Goal: Task Accomplishment & Management: Complete application form

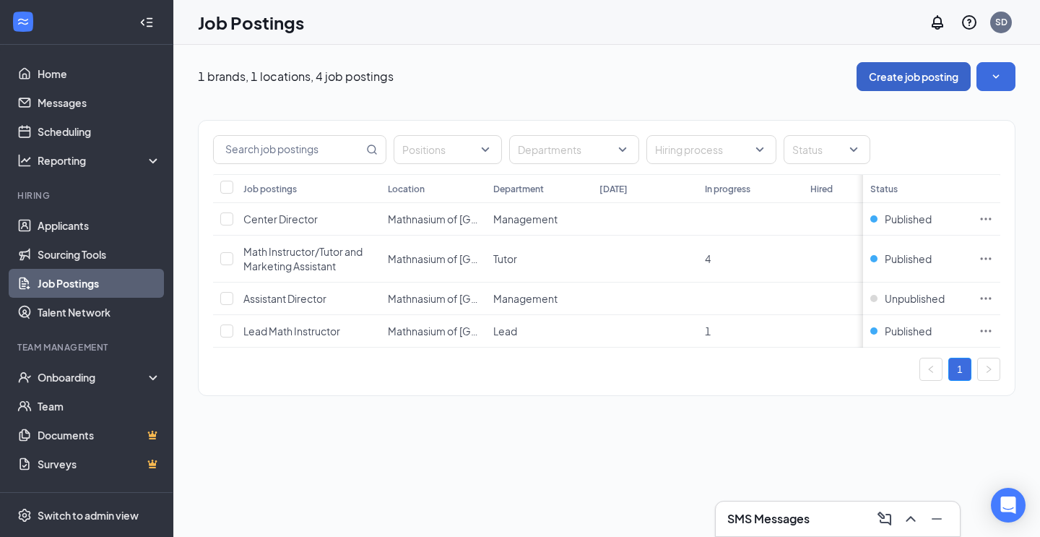
click at [904, 79] on button "Create job posting" at bounding box center [914, 76] width 114 height 29
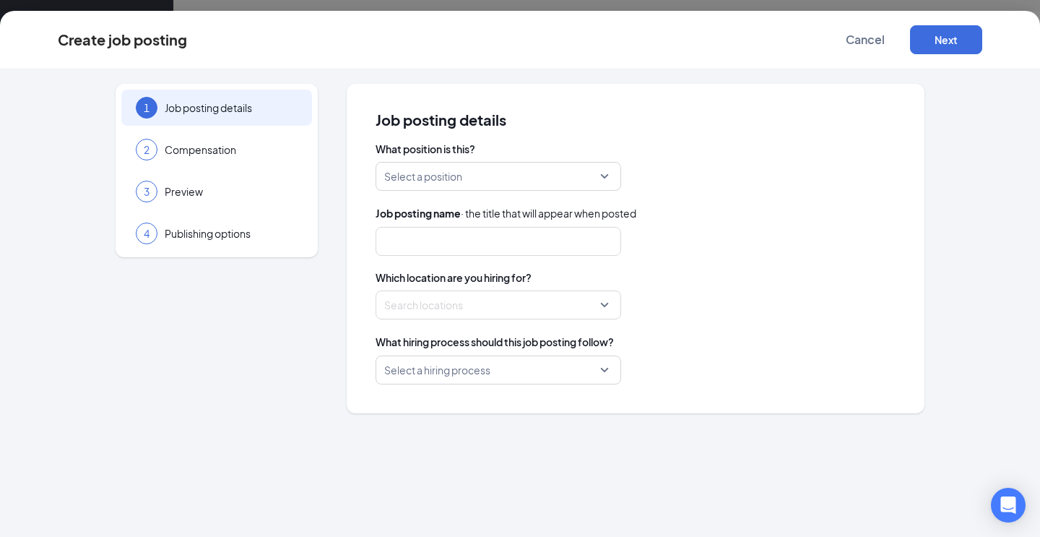
click at [497, 181] on input "search" at bounding box center [493, 176] width 218 height 27
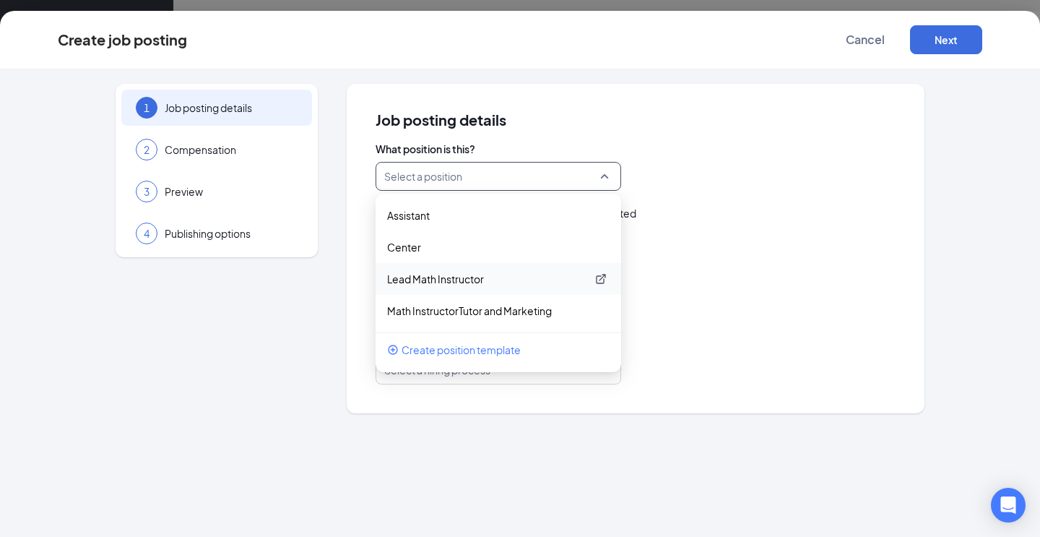
click at [487, 282] on p "Lead Math Instructor" at bounding box center [486, 279] width 199 height 14
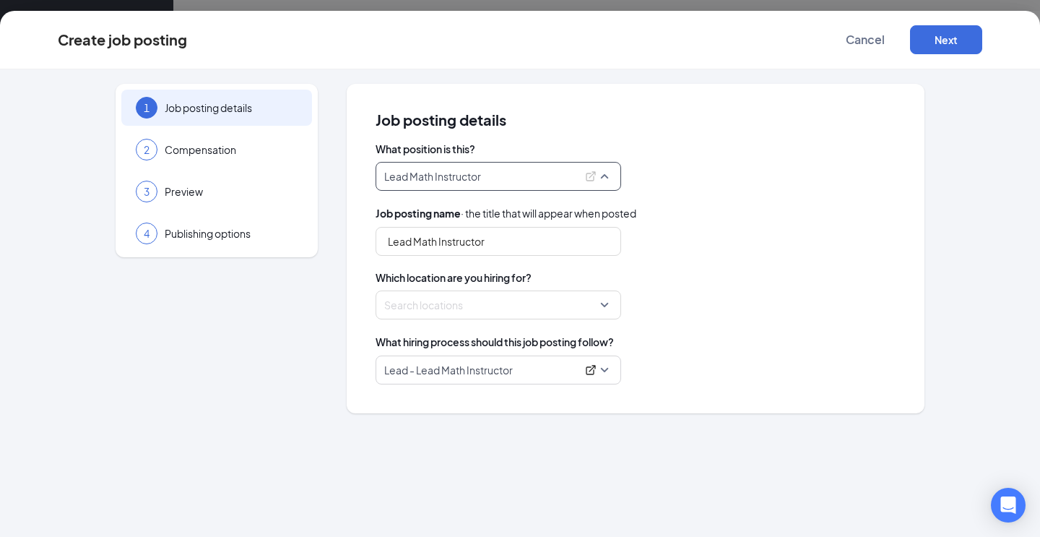
click at [610, 178] on span "Lead Math Instructor" at bounding box center [498, 176] width 228 height 27
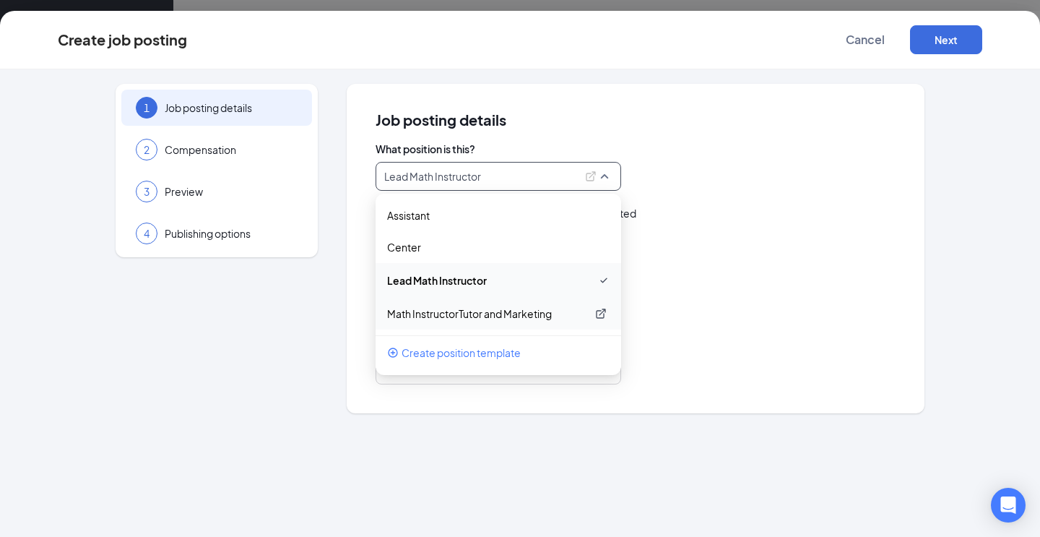
click at [471, 316] on p "Math InstructorTutor and Marketing" at bounding box center [486, 313] width 199 height 14
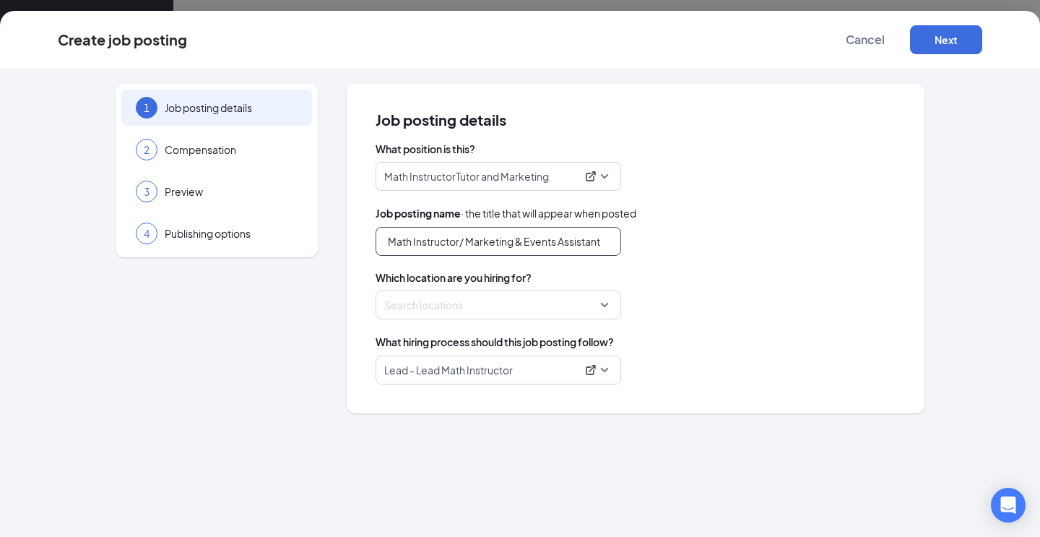
click at [478, 243] on input "Math Instructor/ Marketing & Events Assistant" at bounding box center [499, 241] width 246 height 29
drag, startPoint x: 468, startPoint y: 241, endPoint x: 623, endPoint y: 237, distance: 155.4
click at [623, 237] on div "Math Instructor/ Marketing & Events Assistant" at bounding box center [636, 241] width 520 height 29
click at [561, 308] on div at bounding box center [494, 304] width 218 height 23
type input "Math Tutor/Instructor"
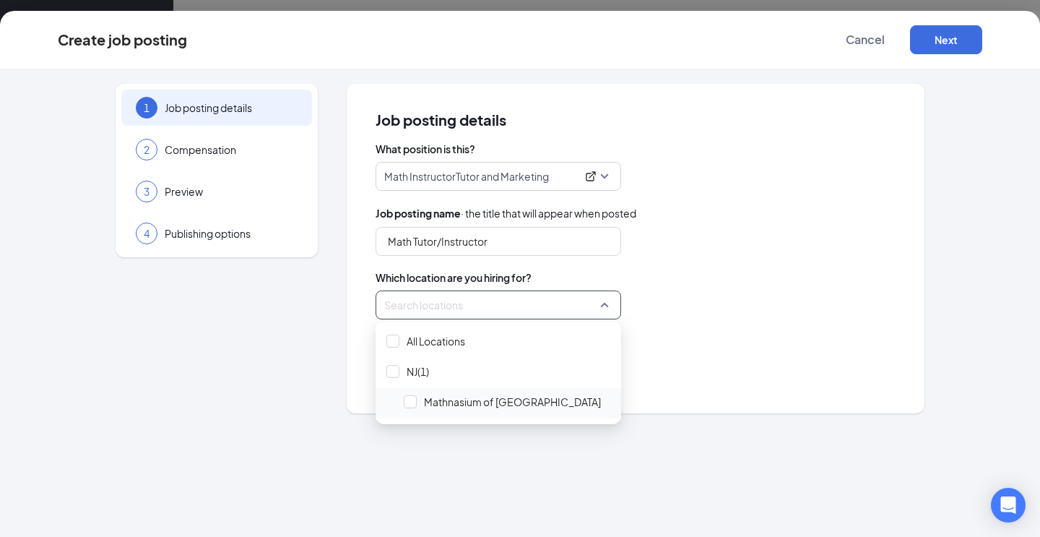
click at [402, 401] on span "Mathnasium of [GEOGRAPHIC_DATA]" at bounding box center [507, 401] width 217 height 27
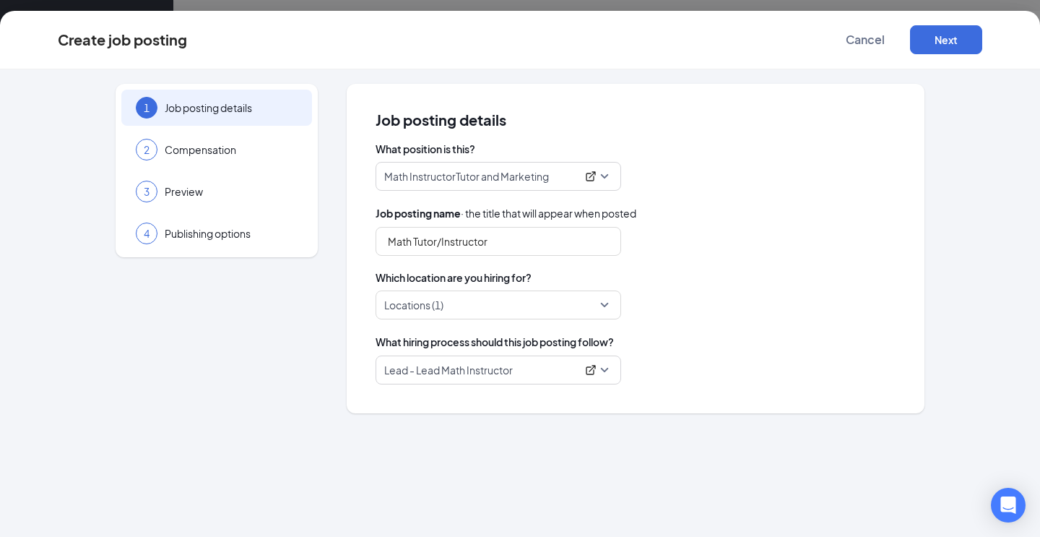
click at [746, 256] on div "What position is this? Math InstructorTutor and Marketing 244496 244493 Assista…" at bounding box center [636, 263] width 520 height 243
click at [602, 374] on span "Lead - Lead Math Instructor" at bounding box center [498, 369] width 228 height 27
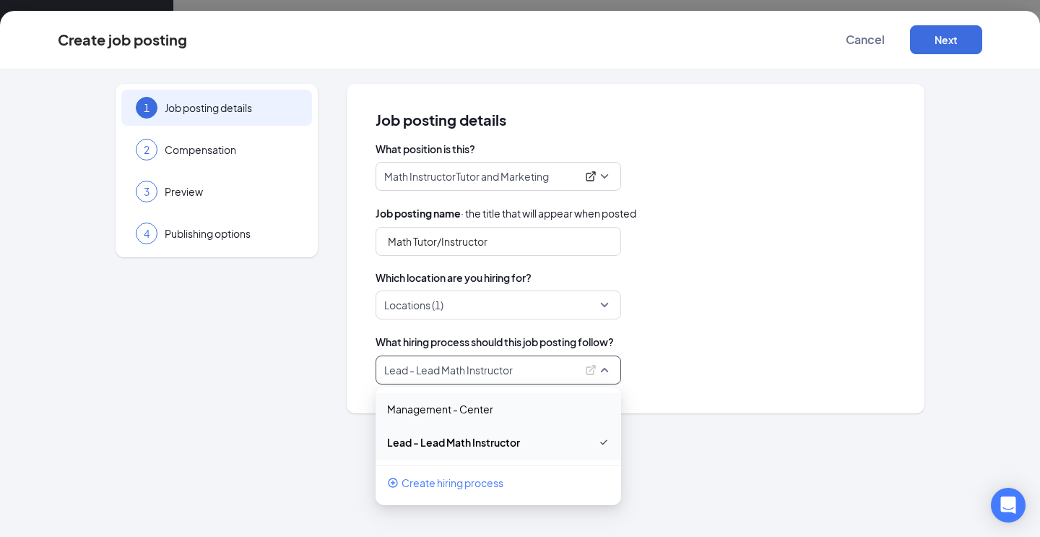
click at [855, 197] on div "What position is this? Math InstructorTutor and Marketing 244496 244493 Assista…" at bounding box center [636, 263] width 520 height 243
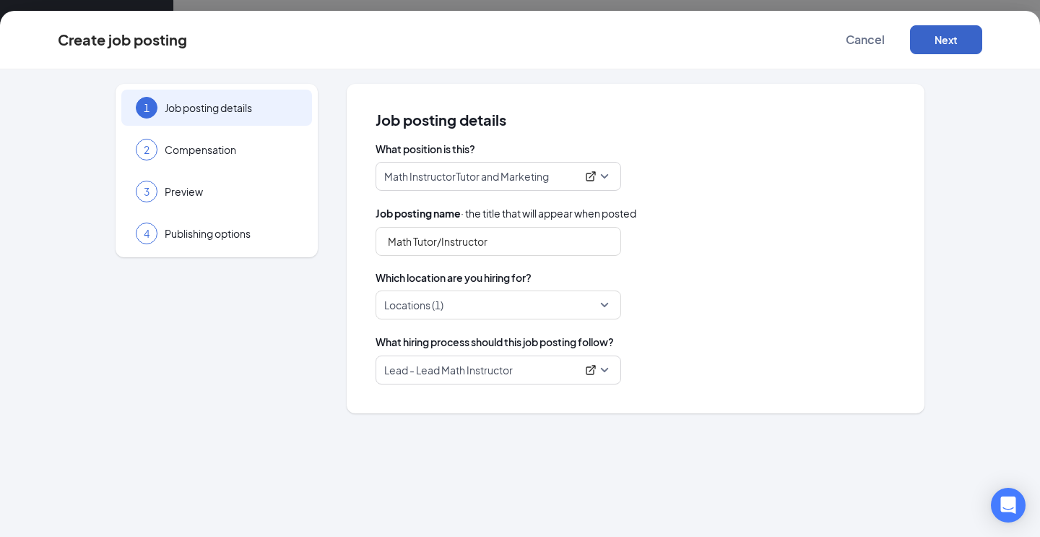
click at [956, 48] on button "Next" at bounding box center [946, 39] width 72 height 29
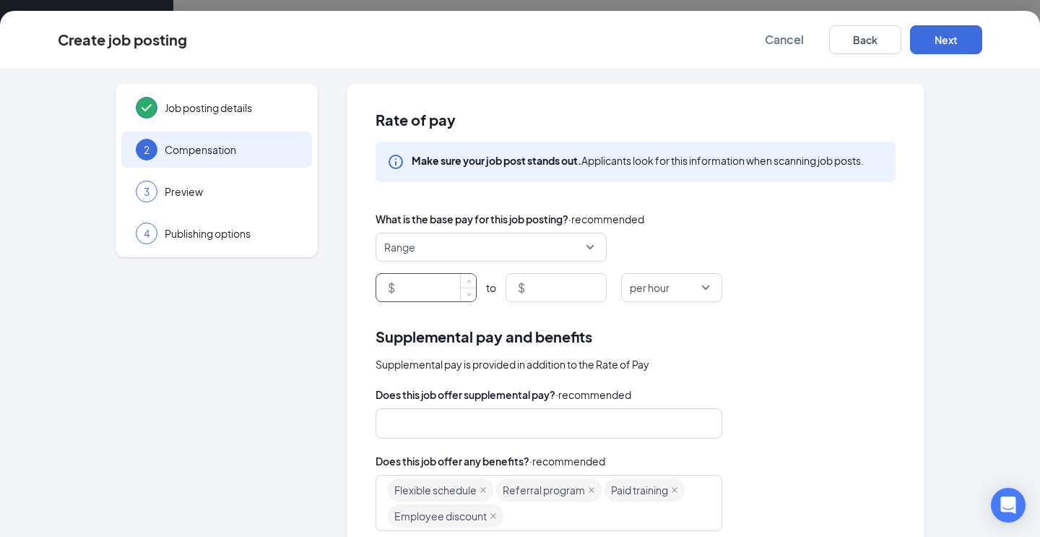
click at [429, 298] on input at bounding box center [437, 287] width 78 height 27
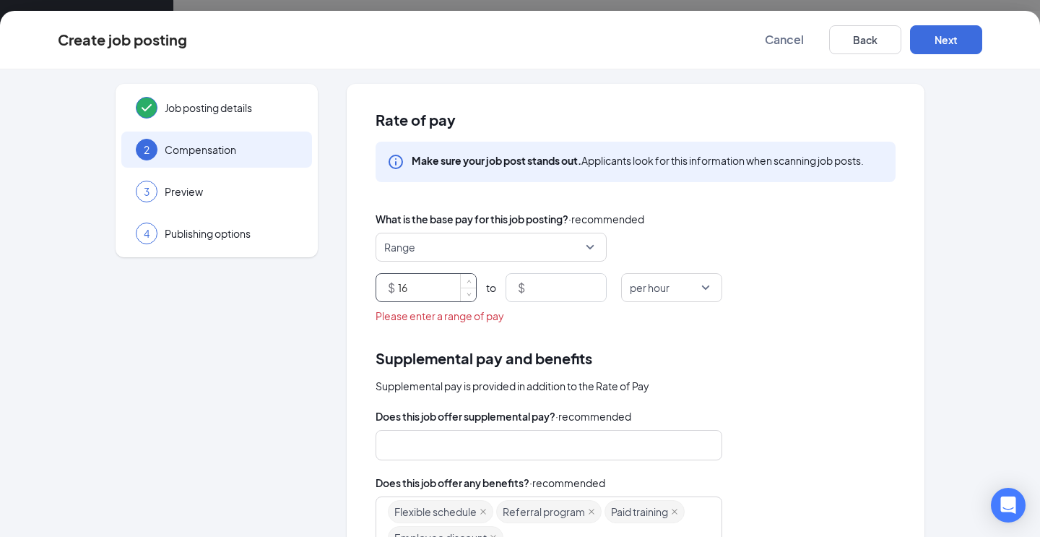
type input "16"
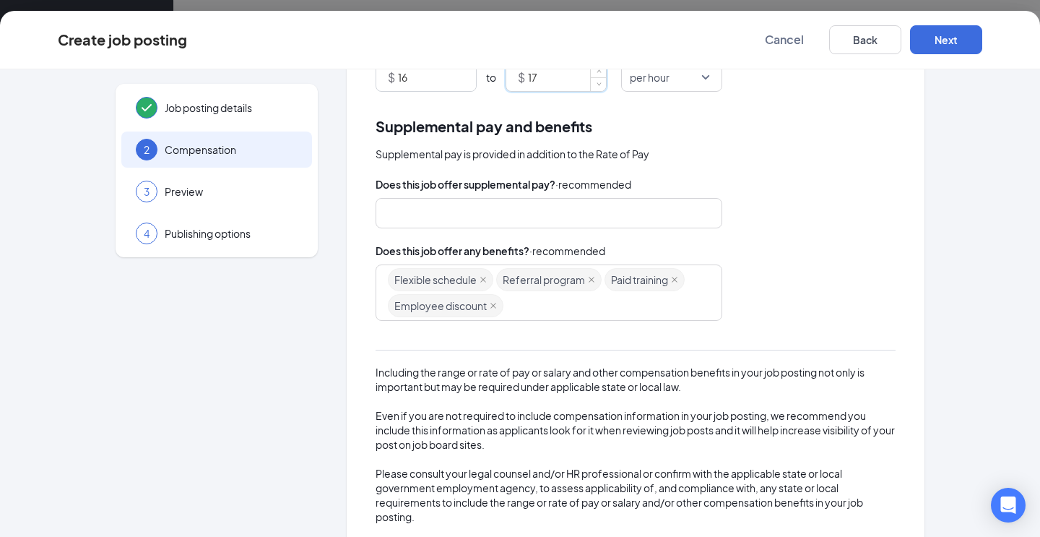
scroll to position [241, 0]
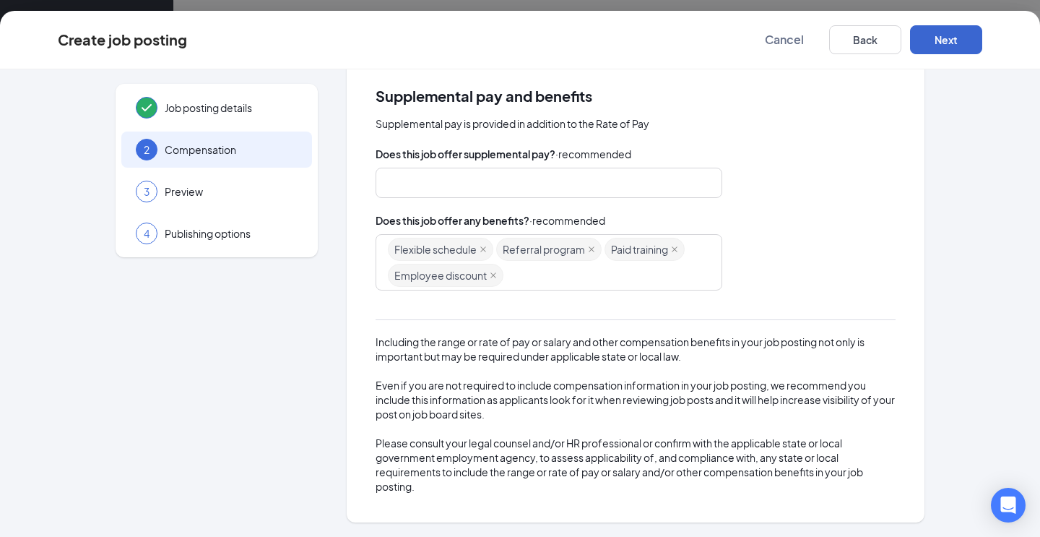
type input "17"
click at [953, 39] on button "Next" at bounding box center [946, 39] width 72 height 29
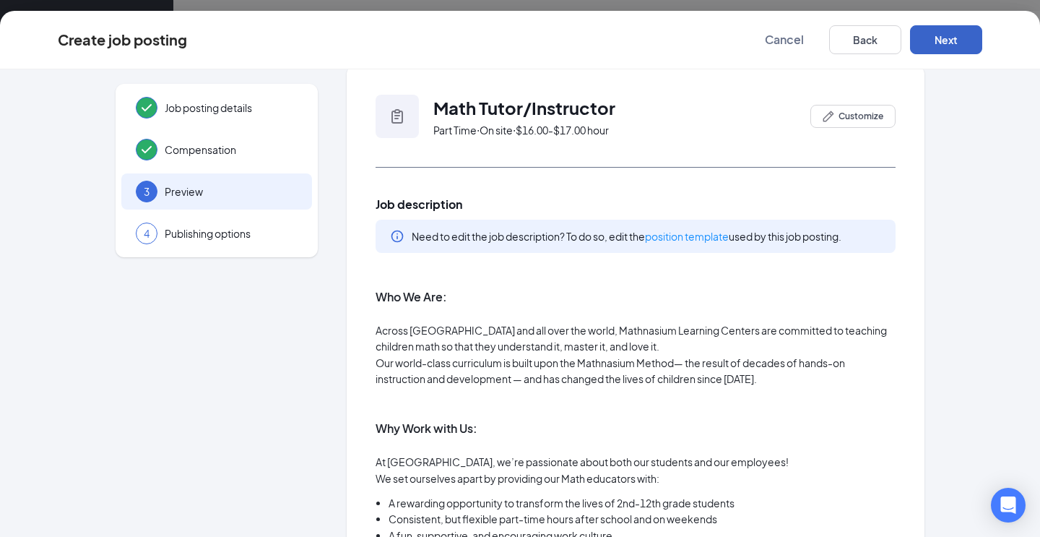
scroll to position [0, 0]
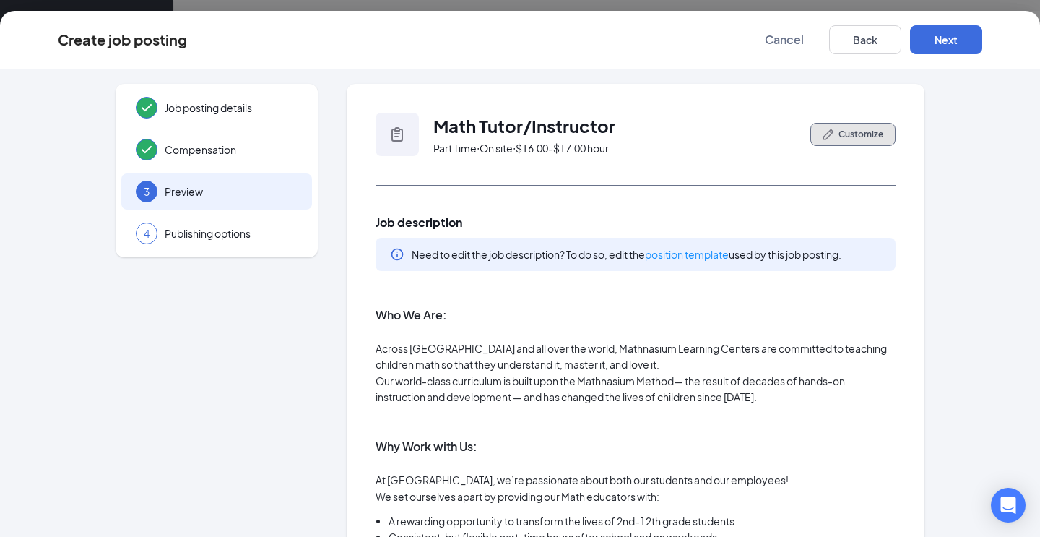
click at [855, 134] on span "Customize" at bounding box center [861, 134] width 45 height 13
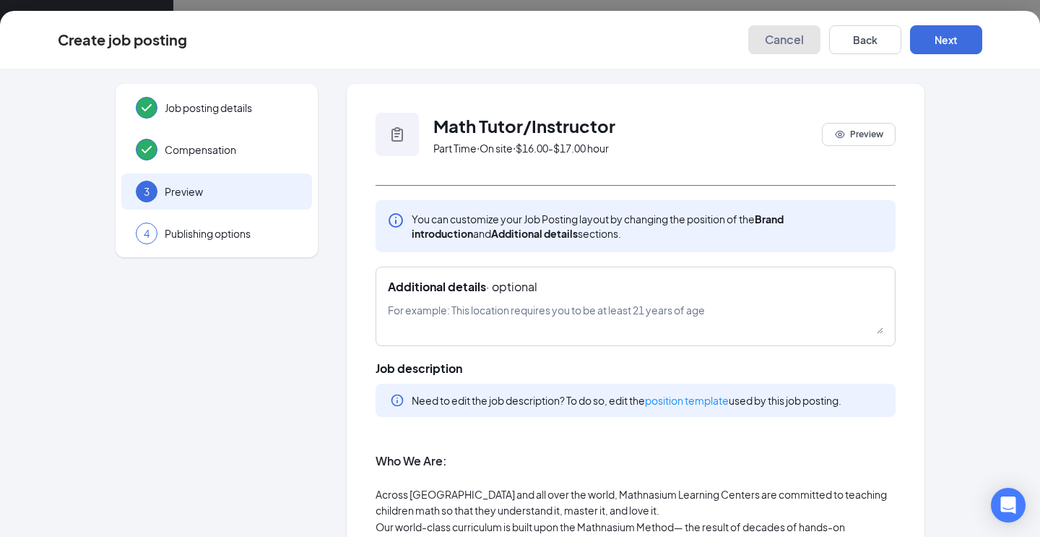
click at [783, 35] on span "Cancel" at bounding box center [784, 40] width 39 height 14
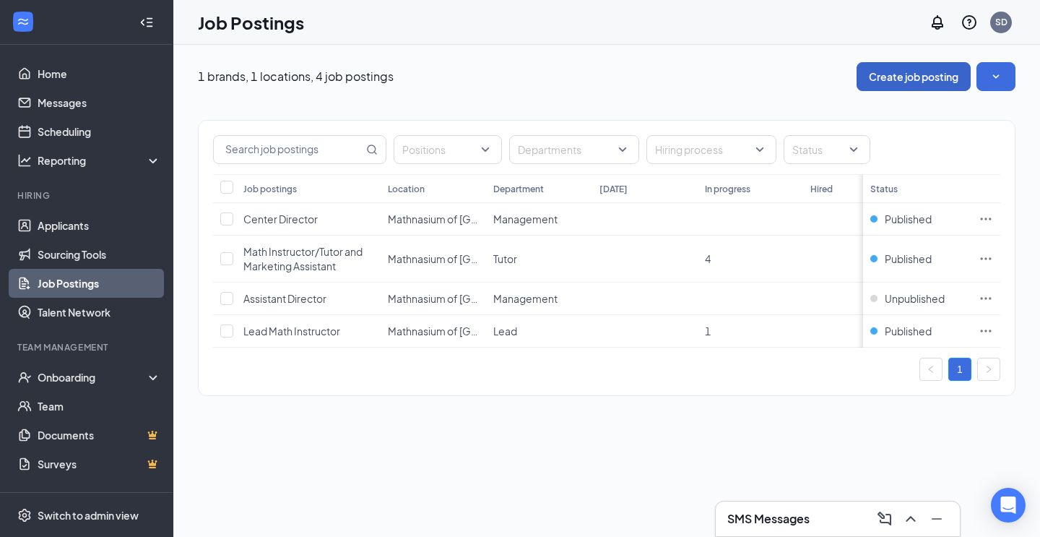
click at [930, 78] on button "Create job posting" at bounding box center [914, 76] width 114 height 29
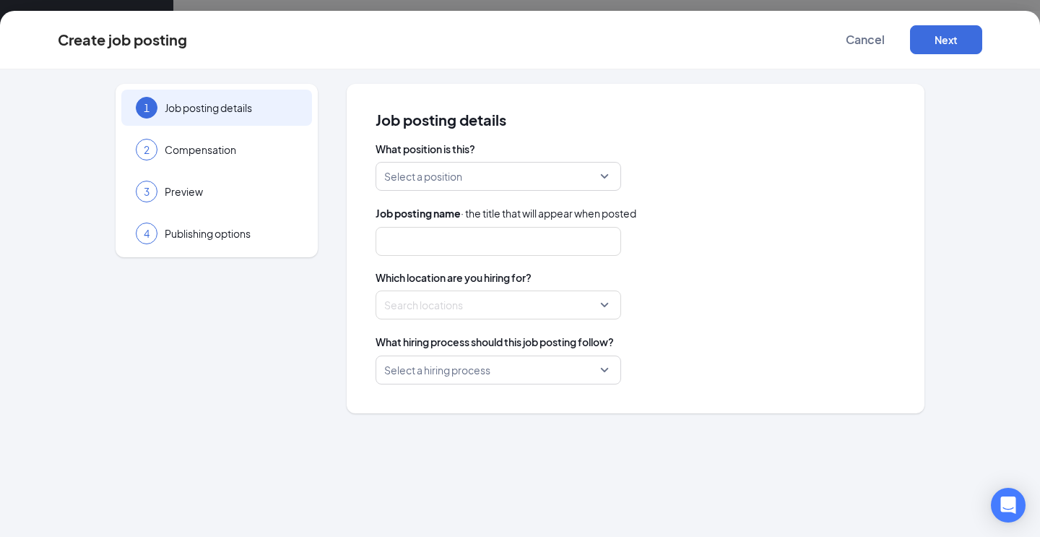
click at [511, 194] on div "What position is this? Select a position Job posting name · the title that will…" at bounding box center [636, 263] width 520 height 243
click at [524, 174] on input "search" at bounding box center [493, 176] width 218 height 27
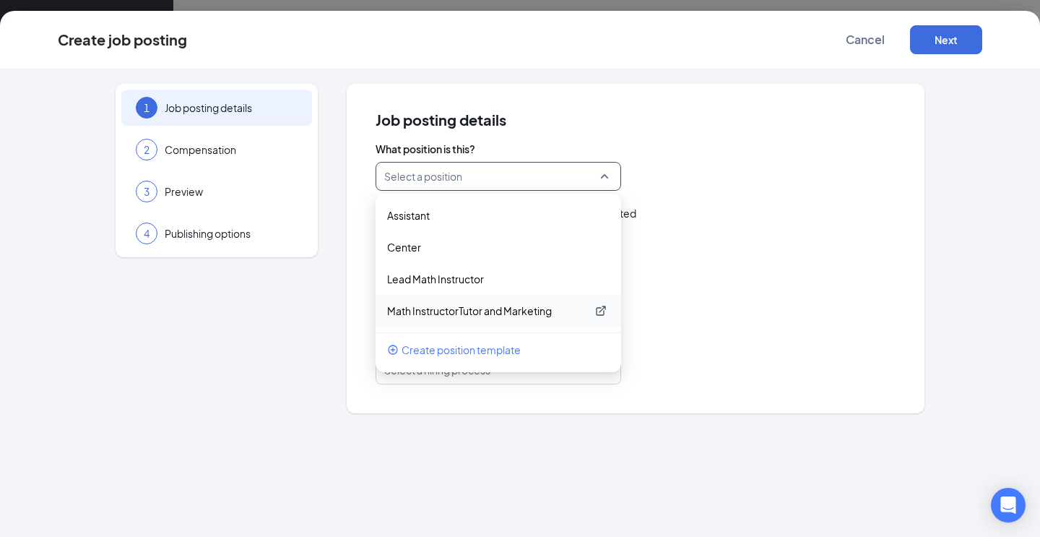
click at [491, 310] on p "Math InstructorTutor and Marketing" at bounding box center [486, 310] width 199 height 14
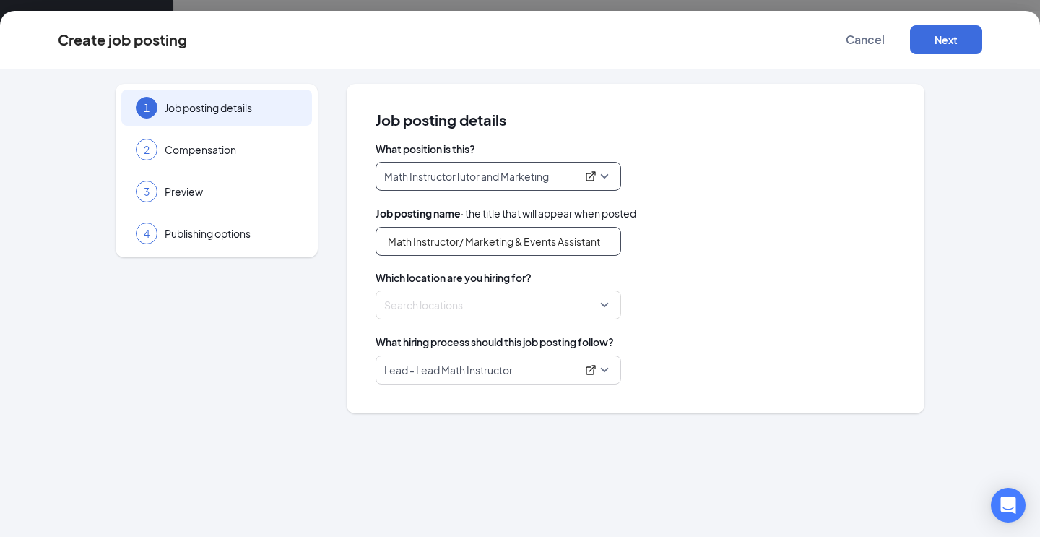
click at [522, 243] on input "Math Instructor/ Marketing & Events Assistant" at bounding box center [499, 241] width 246 height 29
drag, startPoint x: 611, startPoint y: 241, endPoint x: 415, endPoint y: 240, distance: 196.5
click at [415, 240] on input "Math Instructor/ Marketing & Events Assistant" at bounding box center [499, 241] width 246 height 29
click at [519, 248] on input "Math Instructor/ Marketing & Events Assistant" at bounding box center [499, 241] width 246 height 29
drag, startPoint x: 613, startPoint y: 243, endPoint x: 469, endPoint y: 246, distance: 143.8
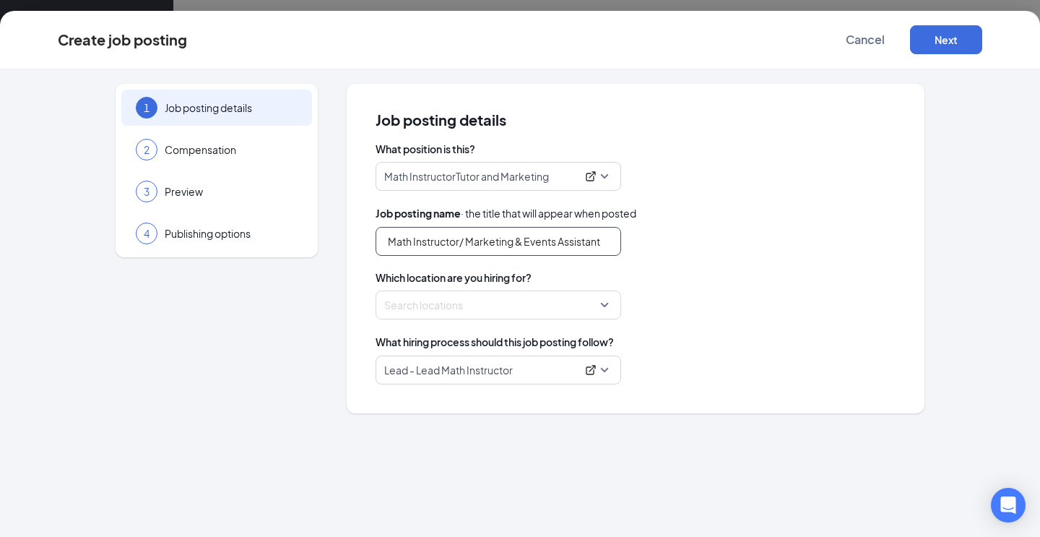
click at [469, 246] on input "Math Instructor/ Marketing & Events Assistant" at bounding box center [499, 241] width 246 height 29
click at [435, 301] on div at bounding box center [494, 304] width 218 height 23
type input "Math Instructor/ Tutor"
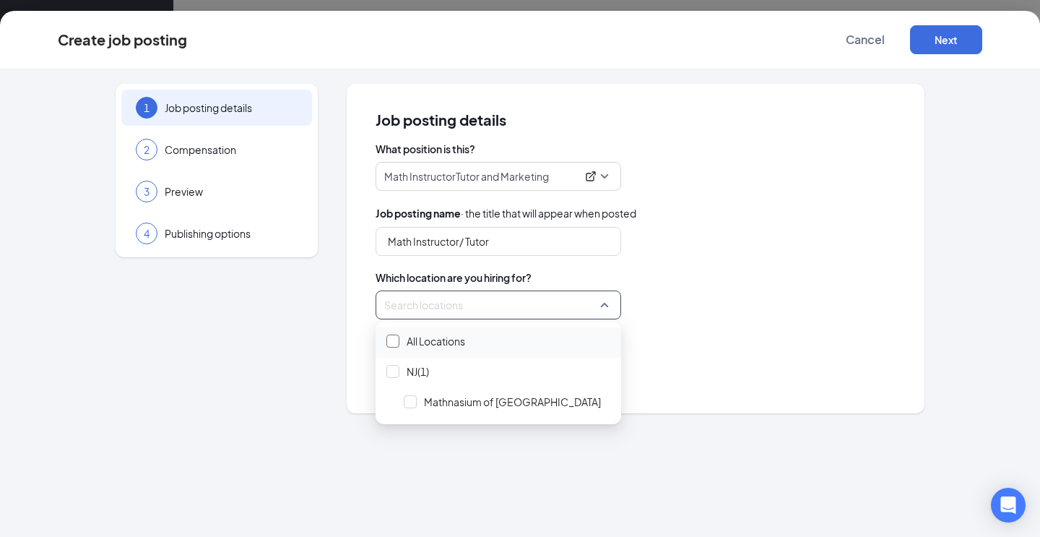
click at [393, 345] on div at bounding box center [392, 340] width 13 height 13
click at [728, 291] on div "Locations (1)" at bounding box center [636, 304] width 520 height 29
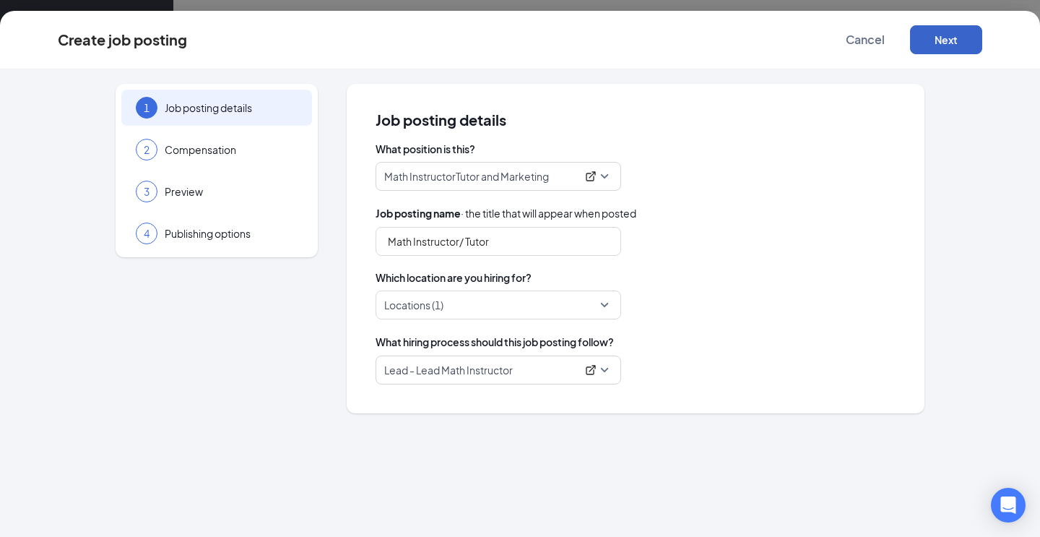
click at [943, 50] on button "Next" at bounding box center [946, 39] width 72 height 29
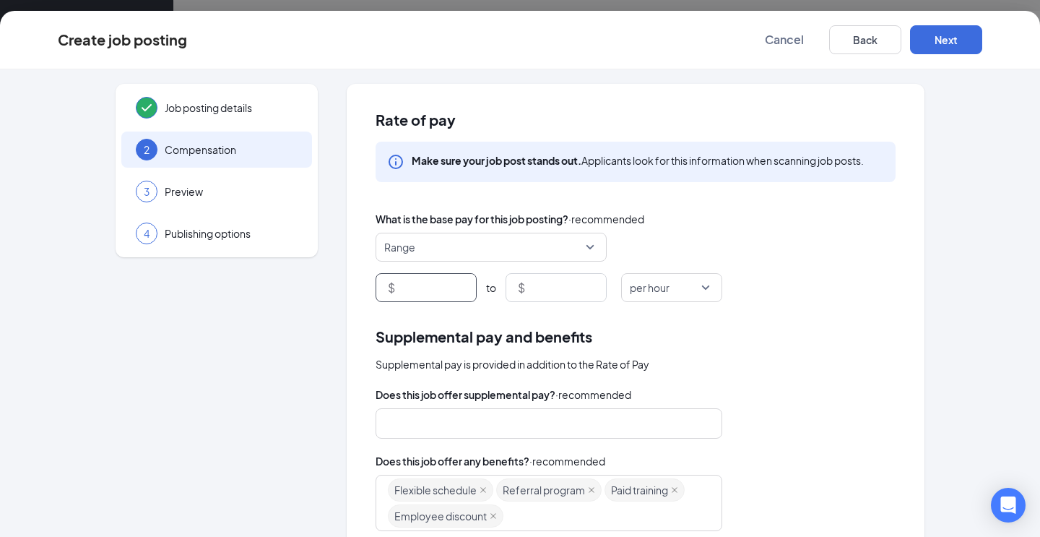
click at [394, 296] on div "$" at bounding box center [426, 287] width 101 height 29
click at [415, 295] on input at bounding box center [437, 287] width 78 height 27
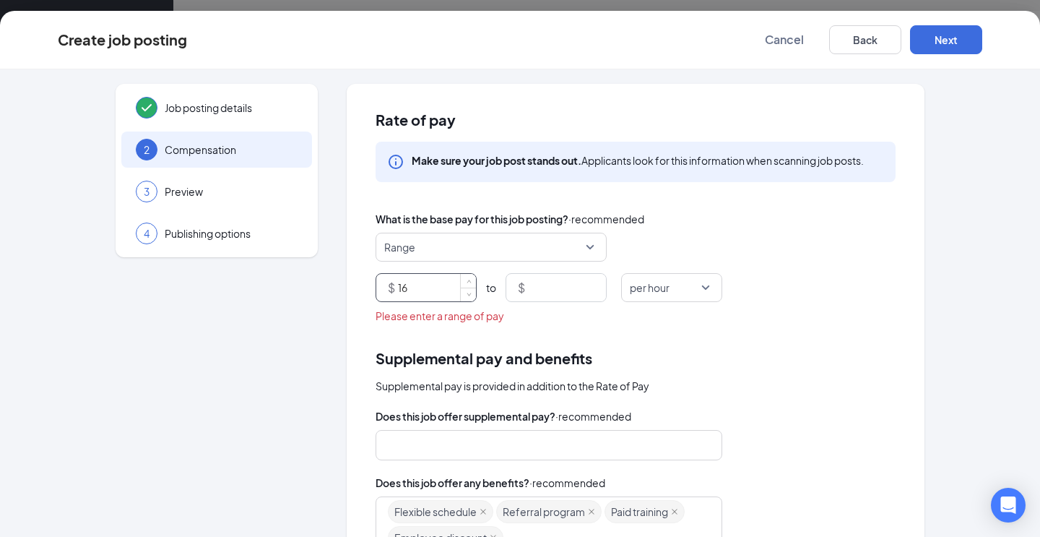
type input "16"
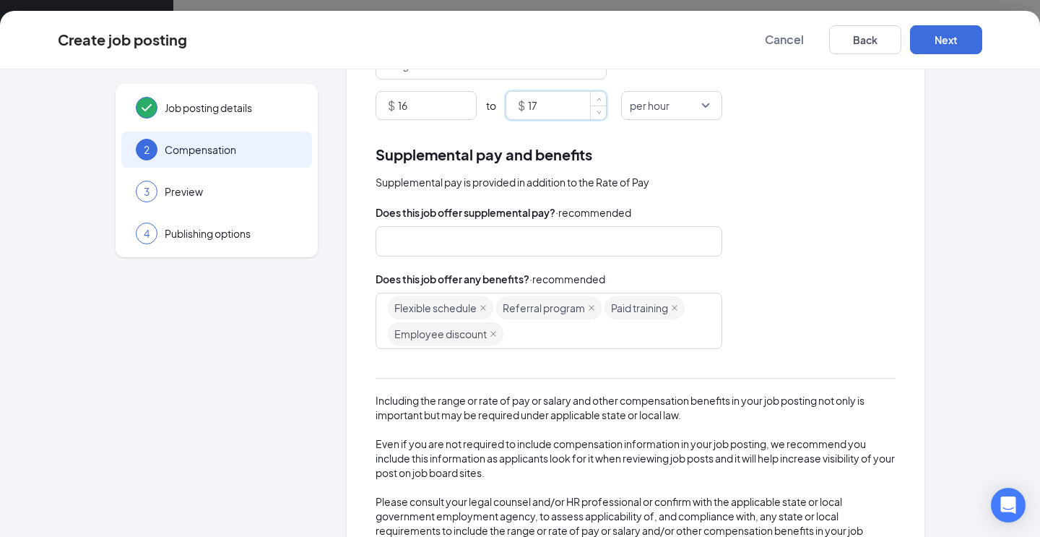
scroll to position [241, 0]
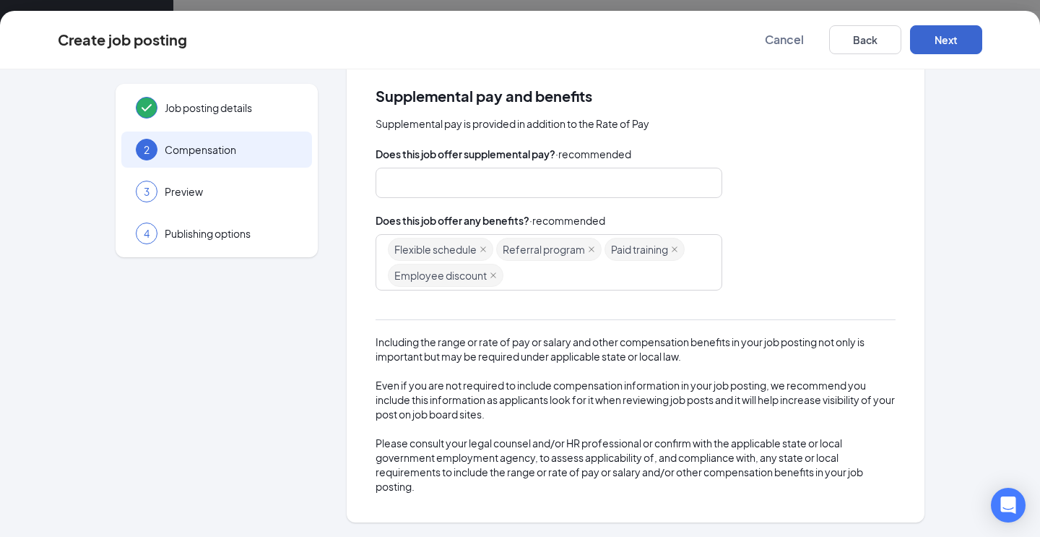
type input "17"
click at [946, 41] on button "Next" at bounding box center [946, 39] width 72 height 29
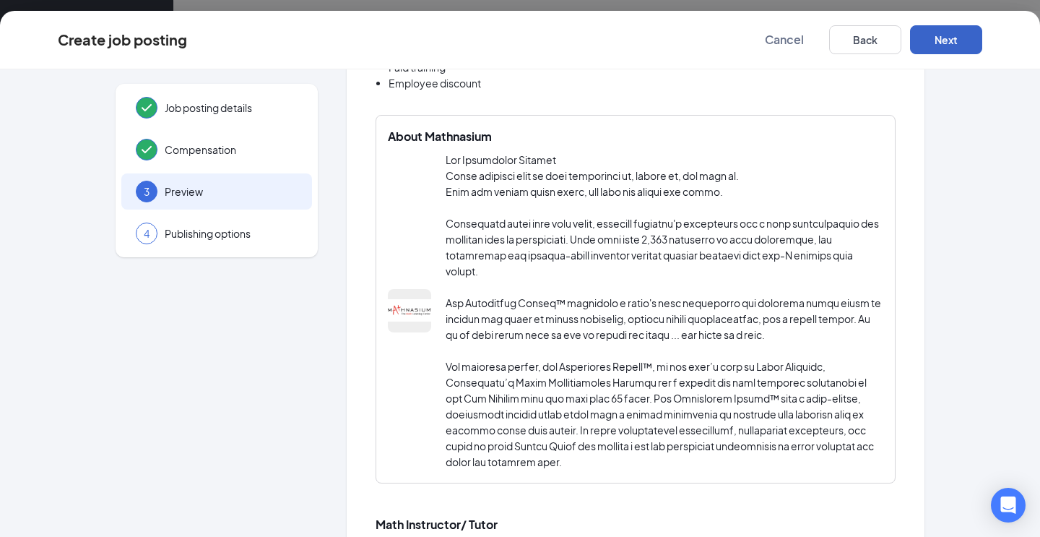
scroll to position [1162, 0]
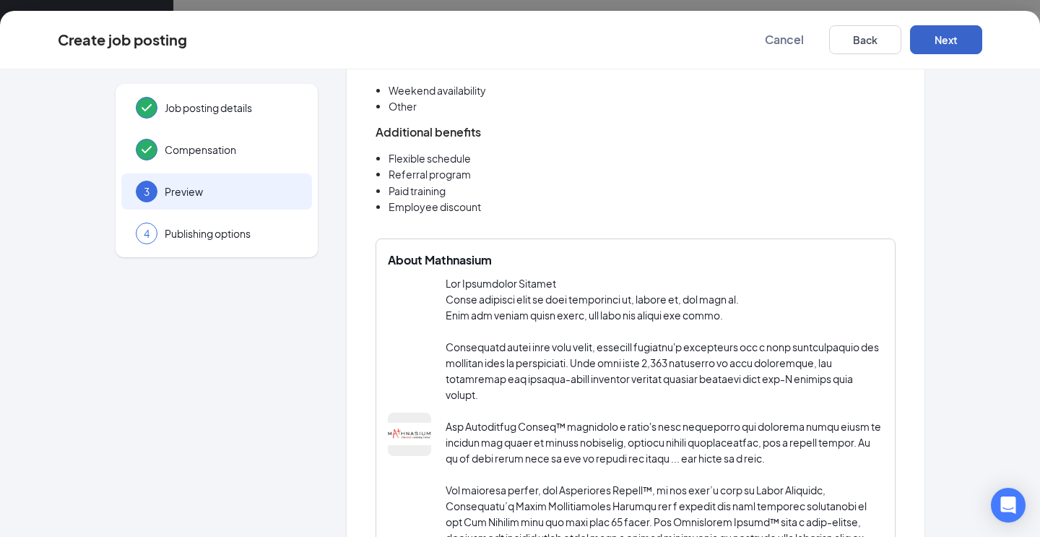
click at [943, 44] on button "Next" at bounding box center [946, 39] width 72 height 29
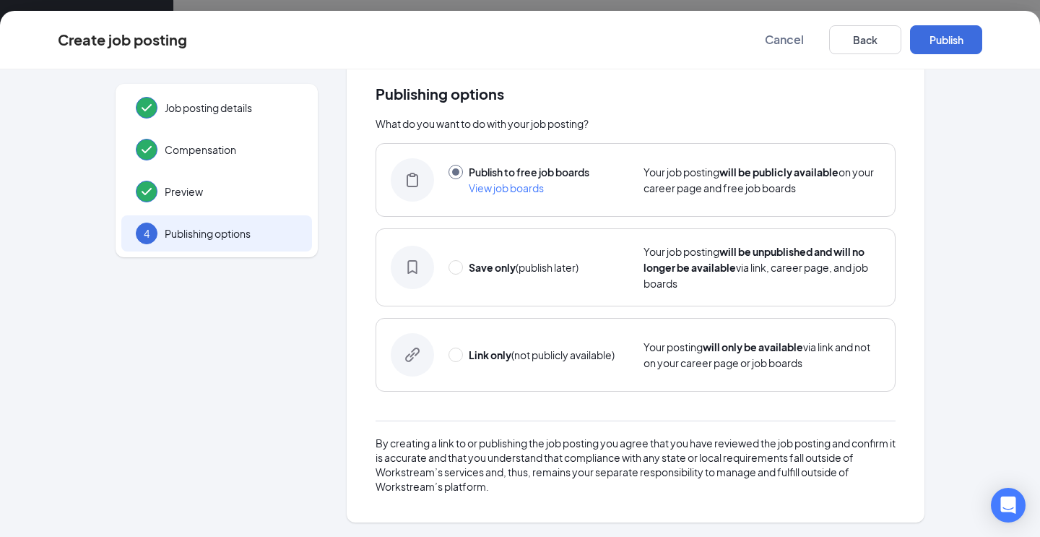
scroll to position [26, 0]
click at [932, 45] on button "Publish" at bounding box center [946, 39] width 72 height 29
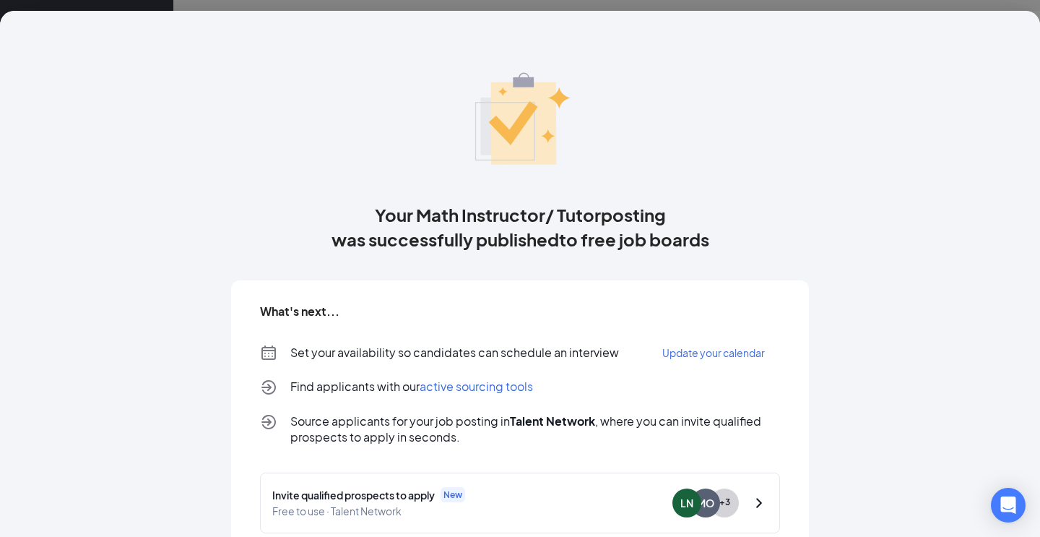
scroll to position [86, 0]
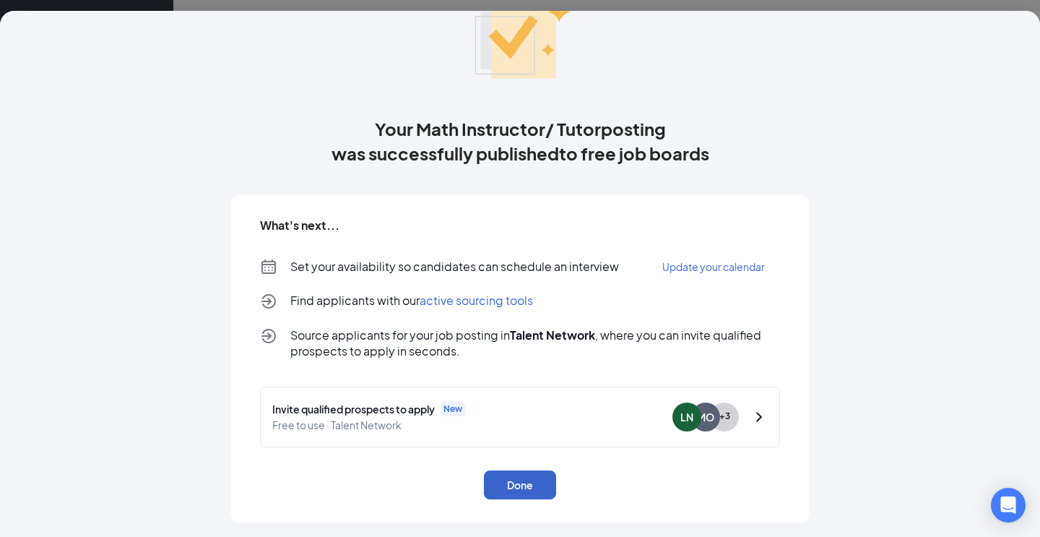
click at [506, 483] on button "Done" at bounding box center [520, 484] width 72 height 29
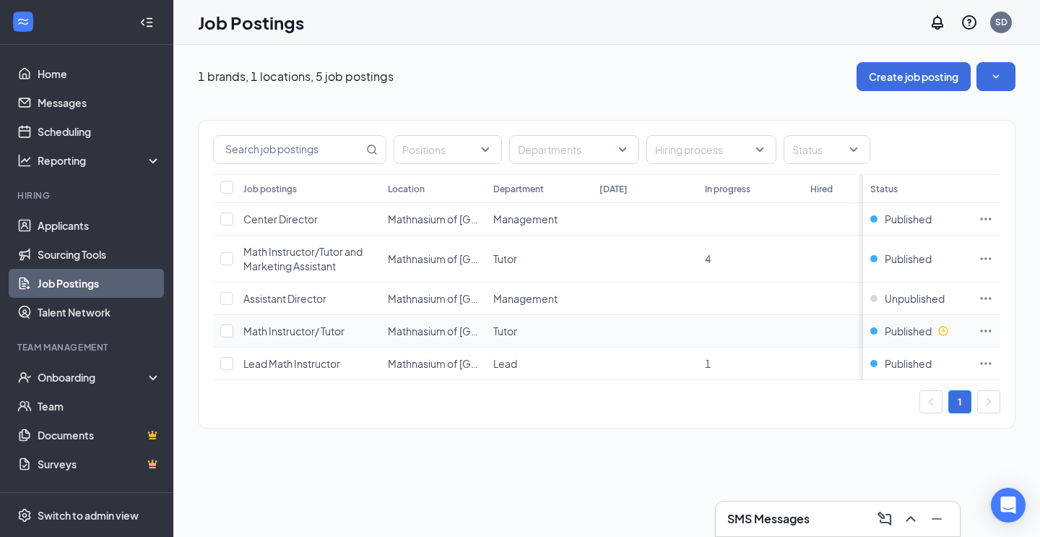
click at [328, 331] on span "Math Instructor/ Tutor" at bounding box center [293, 330] width 101 height 13
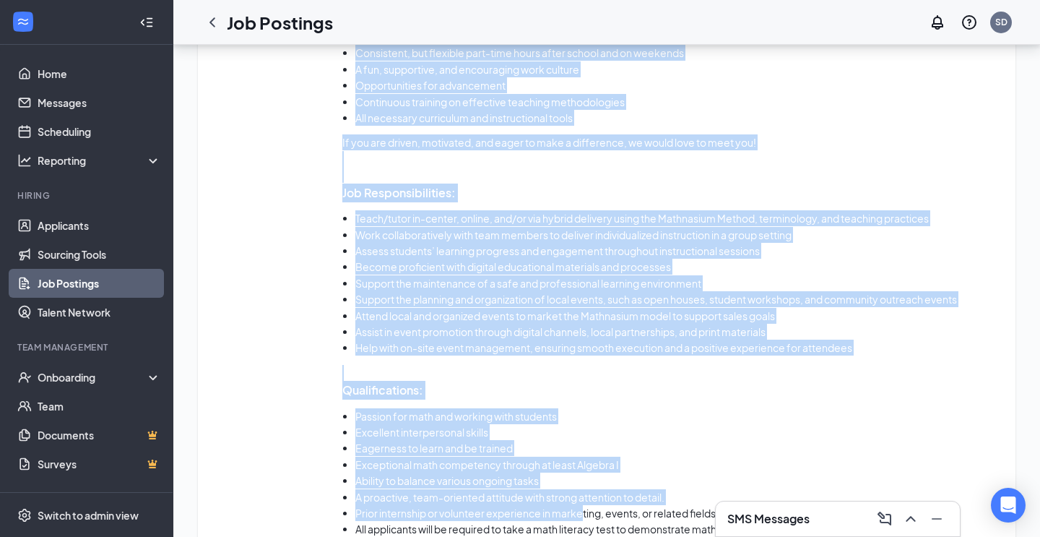
scroll to position [1228, 0]
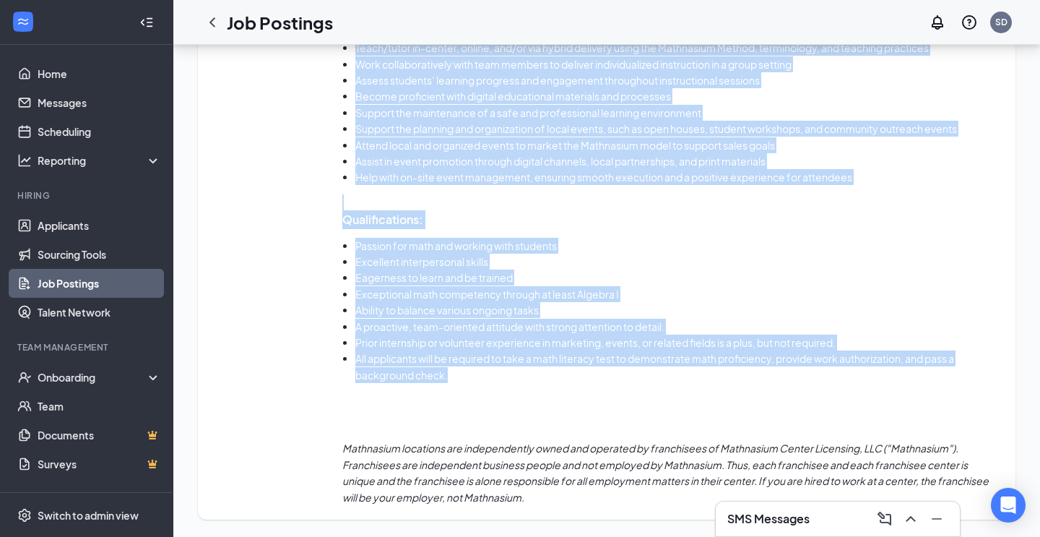
drag, startPoint x: 341, startPoint y: 305, endPoint x: 691, endPoint y: 368, distance: 355.4
click at [691, 368] on div "Job description Who We Are: Across [GEOGRAPHIC_DATA] and all over the world, Ma…" at bounding box center [606, 78] width 789 height 854
copy div "Lor Ip Dol: Sitame Conse Adipisc eli sed doei tem incid, Utlaboreet Dolorema Al…"
click at [756, 139] on li "Attend local and organized events to market the Mathnasium model to support sal…" at bounding box center [678, 145] width 646 height 16
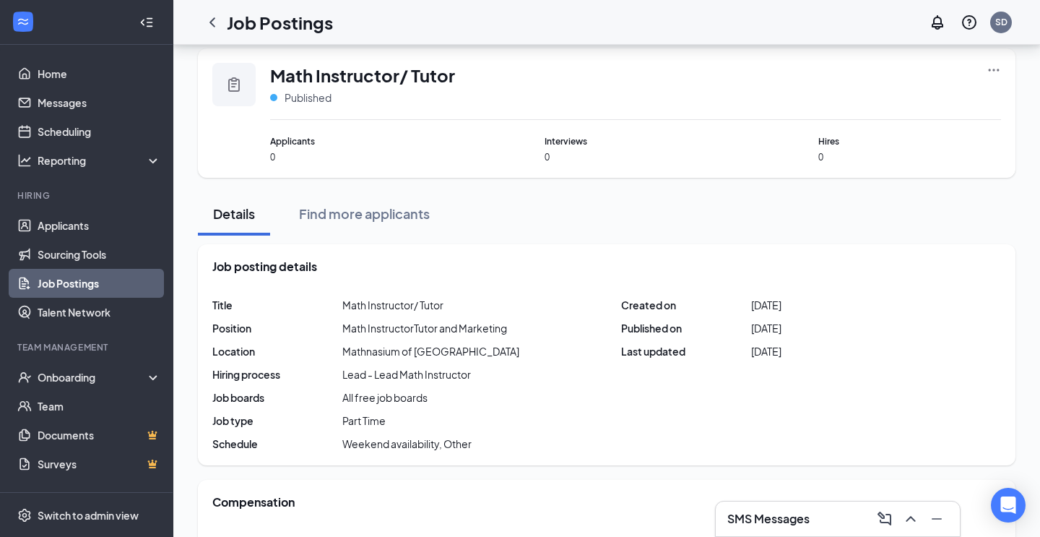
scroll to position [0, 0]
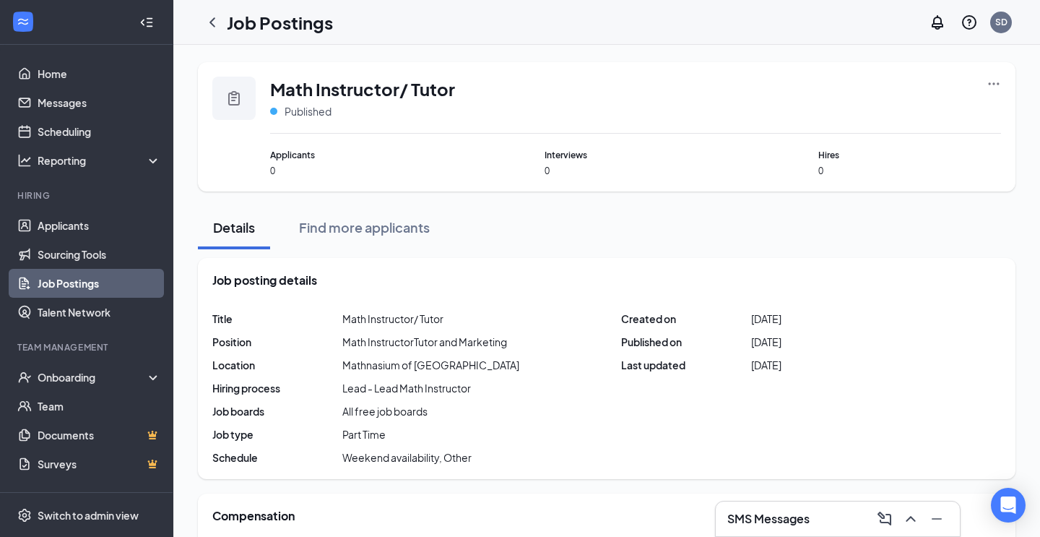
click at [995, 81] on icon "Ellipses" at bounding box center [994, 84] width 14 height 14
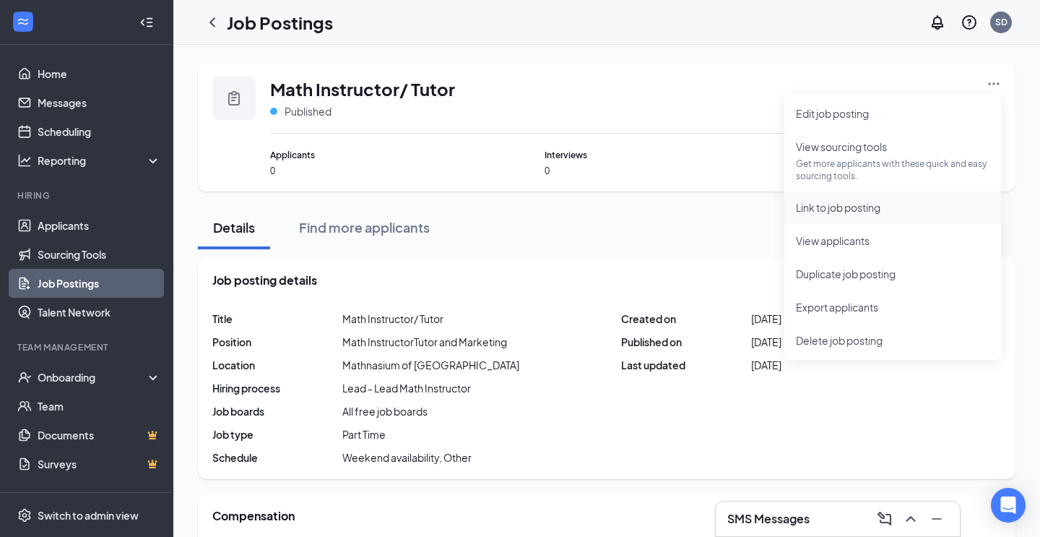
click at [876, 216] on li "Link to job posting" at bounding box center [893, 207] width 217 height 33
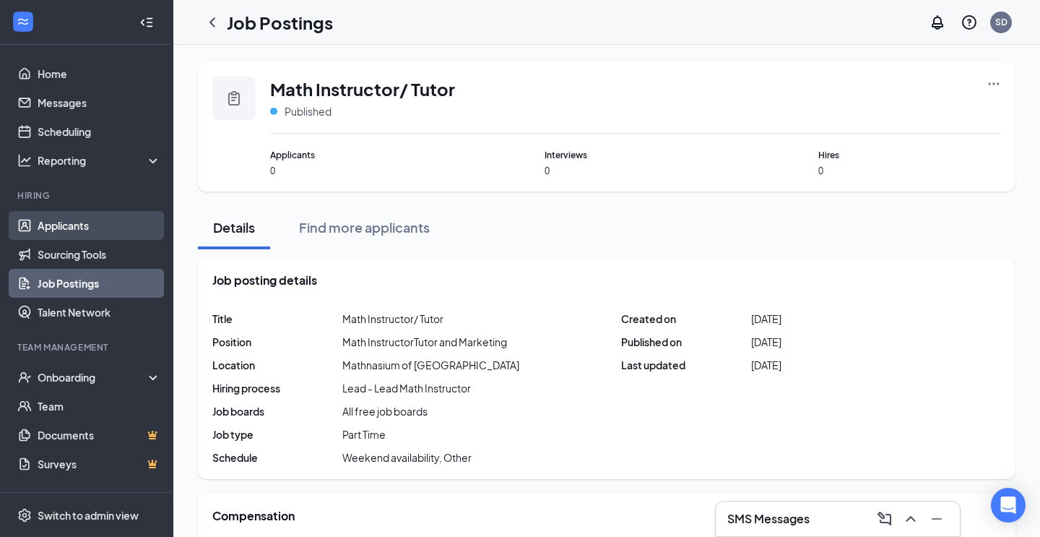
click at [87, 225] on link "Applicants" at bounding box center [100, 225] width 124 height 29
